Goal: Communication & Community: Connect with others

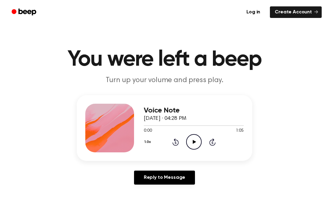
click at [205, 142] on div "1.0x Rewind 5 seconds Play Audio Skip 5 seconds" at bounding box center [194, 142] width 100 height 16
click at [195, 137] on icon "Play Audio" at bounding box center [194, 142] width 16 height 16
click at [197, 144] on icon "Pause Audio" at bounding box center [194, 142] width 16 height 16
click at [194, 138] on icon "Play Audio" at bounding box center [194, 142] width 16 height 16
click at [194, 213] on main "You were left a beep Turn up your volume and press play. Voice Note September 2…" at bounding box center [164, 188] width 329 height 376
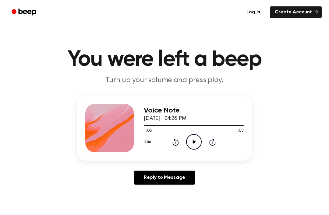
click at [188, 177] on link "Reply to Message" at bounding box center [164, 178] width 61 height 14
click at [197, 145] on icon "Play Audio" at bounding box center [194, 142] width 16 height 16
click at [195, 144] on icon "Play Audio" at bounding box center [194, 142] width 16 height 16
click at [196, 141] on icon "Pause Audio" at bounding box center [194, 142] width 16 height 16
